Goal: Information Seeking & Learning: Find specific fact

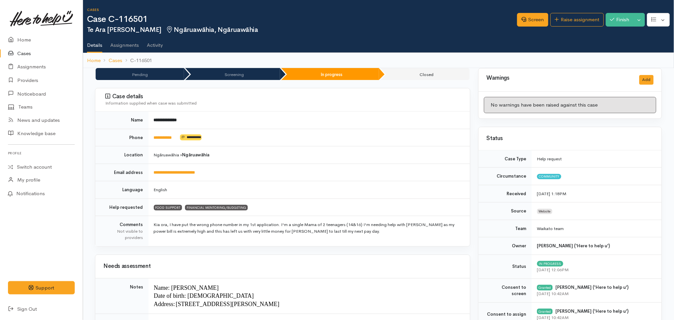
click at [285, 130] on td "**********" at bounding box center [308, 138] width 321 height 18
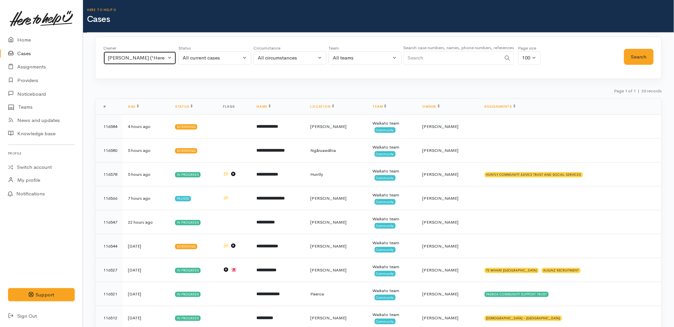
click at [158, 54] on div "Katarina Daly ('Here to help u')" at bounding box center [137, 58] width 58 height 8
type input "ky"
click at [147, 99] on span "Kyleigh Pike ('Here to help u')" at bounding box center [156, 102] width 82 height 8
select select "1759"
click at [635, 61] on button "Search" at bounding box center [639, 57] width 30 height 16
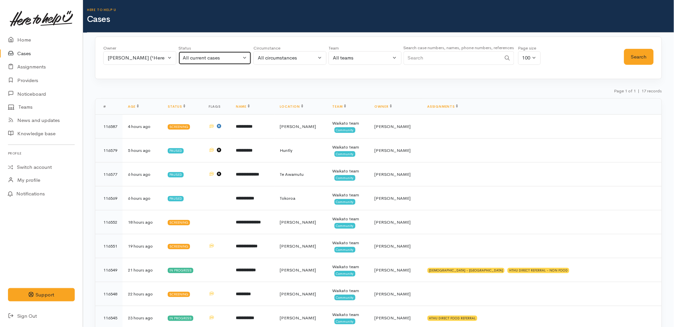
click at [221, 56] on div "All current cases" at bounding box center [212, 58] width 58 height 8
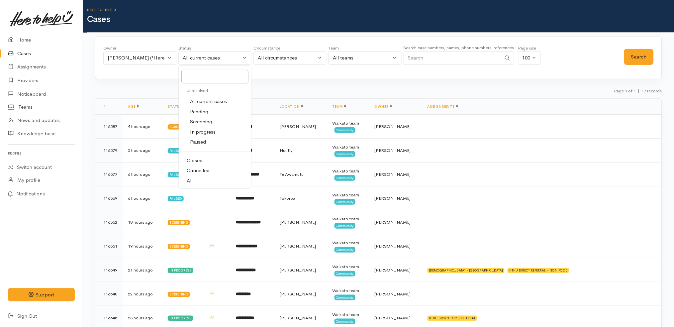
click at [210, 180] on link "All" at bounding box center [215, 181] width 72 height 10
select select "All"
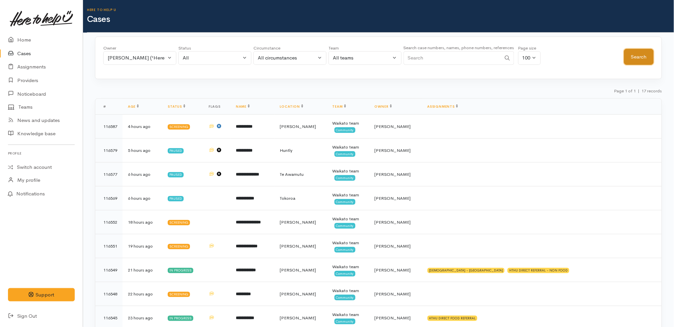
click at [637, 57] on button "Search" at bounding box center [639, 57] width 30 height 16
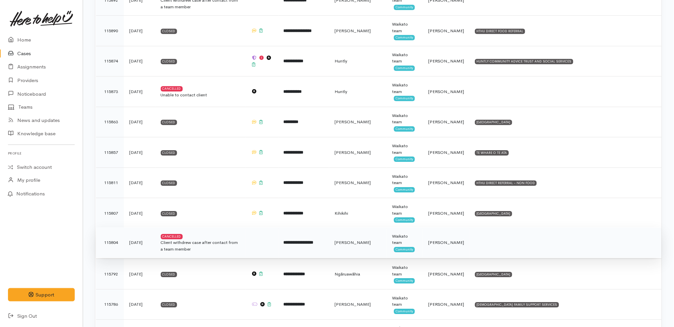
scroll to position [2106, 0]
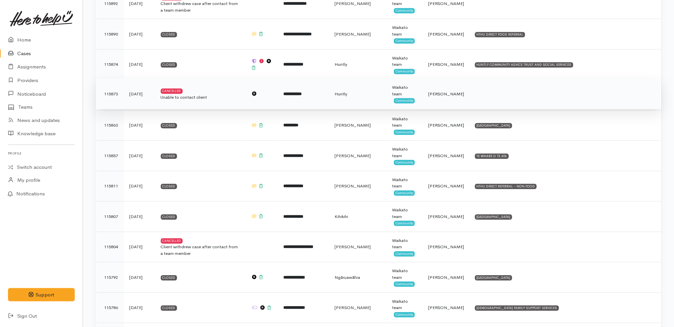
click at [232, 101] on div "Unable to contact client" at bounding box center [201, 97] width 80 height 7
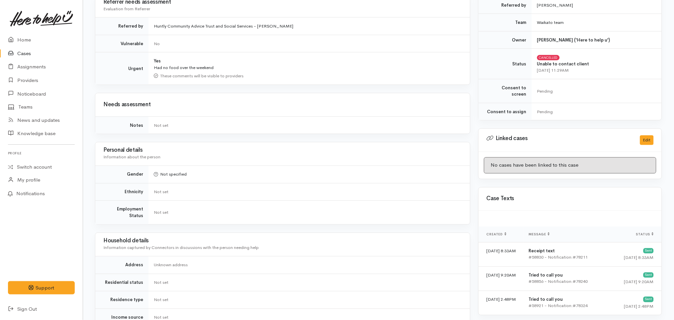
scroll to position [232, 0]
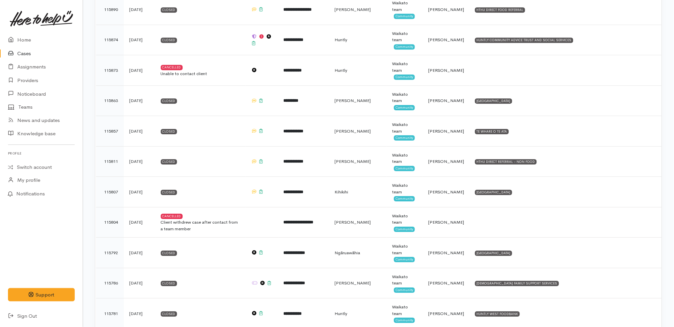
scroll to position [2132, 0]
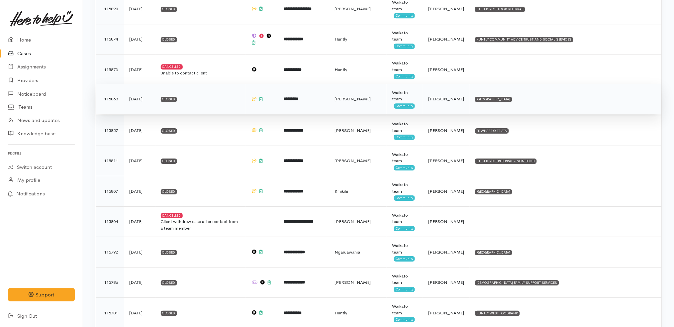
click at [224, 101] on td "Closed" at bounding box center [200, 99] width 90 height 31
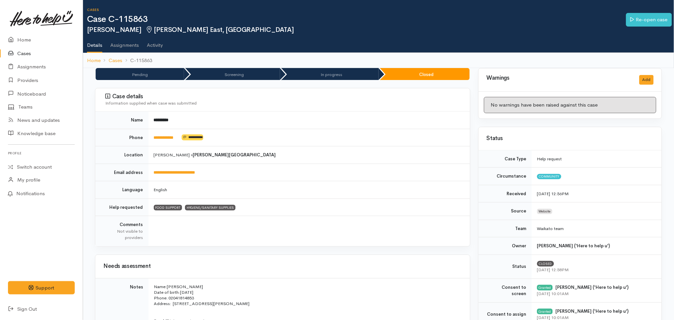
click at [295, 139] on td "**********" at bounding box center [308, 138] width 321 height 18
click at [153, 43] on link "Activity" at bounding box center [155, 43] width 16 height 19
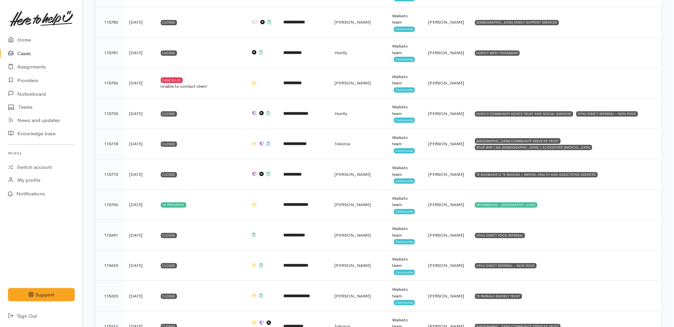
scroll to position [2386, 0]
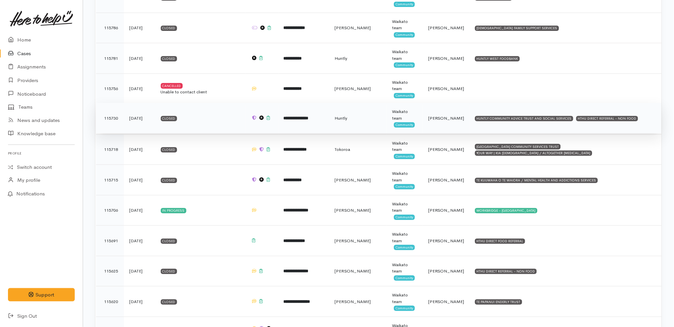
click at [224, 120] on td "Closed" at bounding box center [200, 118] width 90 height 31
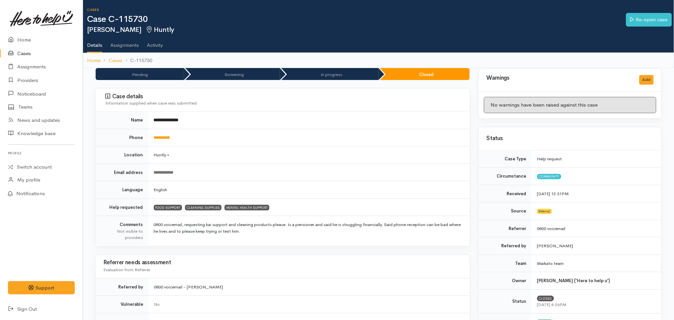
click at [326, 100] on div "Information supplied when case was submitted" at bounding box center [283, 103] width 357 height 7
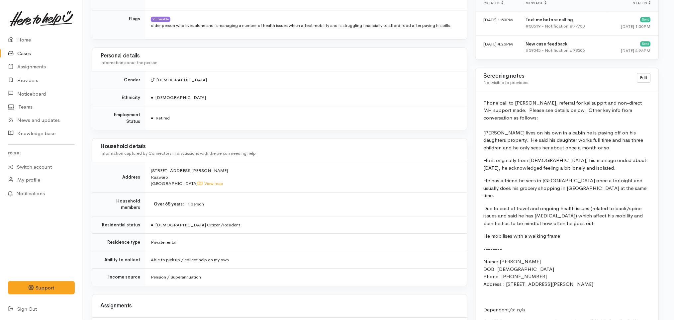
scroll to position [496, 3]
drag, startPoint x: 171, startPoint y: 173, endPoint x: 149, endPoint y: 164, distance: 23.3
click at [149, 164] on td "157A Bain Road Ruawaro New Zealand View map" at bounding box center [305, 177] width 321 height 31
copy span "157A Bain Road Ruawaro"
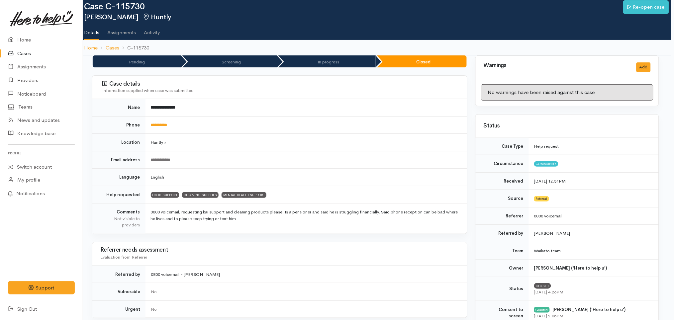
scroll to position [0, 3]
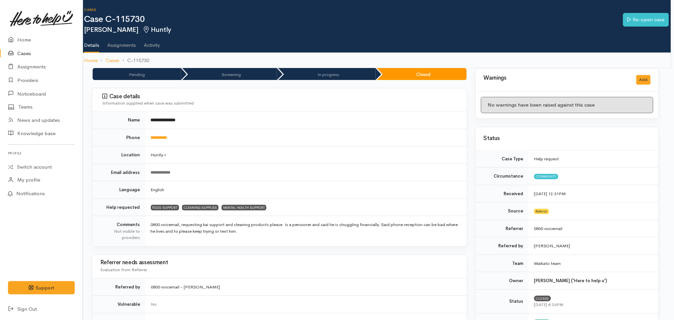
click at [273, 153] on td "Huntly »" at bounding box center [305, 155] width 321 height 18
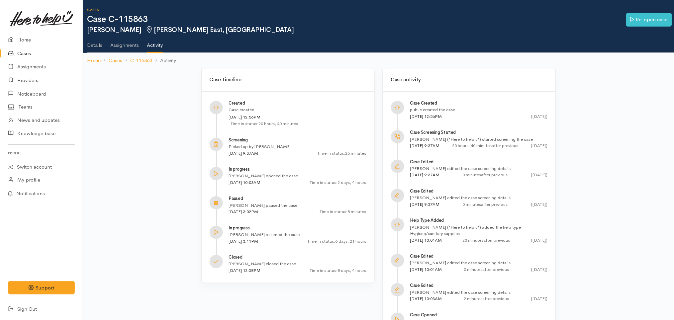
click at [94, 42] on link "Details" at bounding box center [94, 43] width 15 height 19
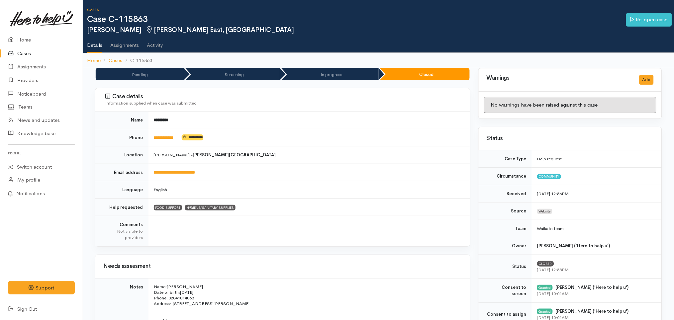
scroll to position [131, 0]
